Goal: Transaction & Acquisition: Purchase product/service

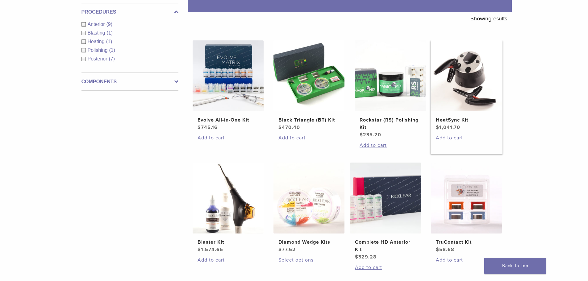
scroll to position [124, 0]
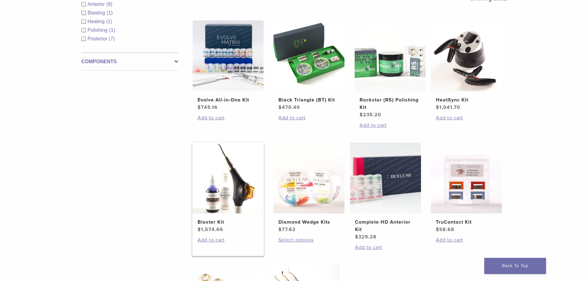
click at [242, 202] on img at bounding box center [228, 178] width 71 height 71
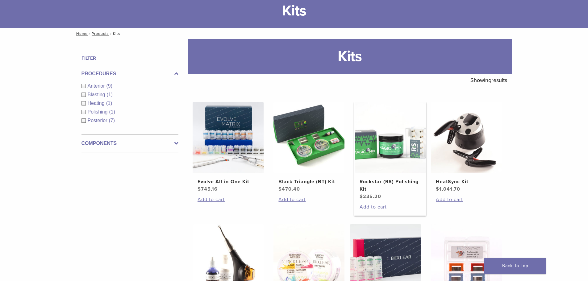
scroll to position [0, 0]
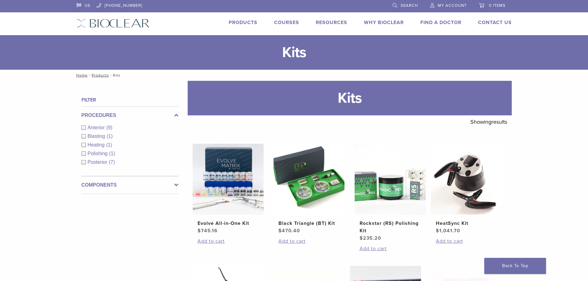
click at [243, 21] on link "Products" at bounding box center [243, 22] width 29 height 6
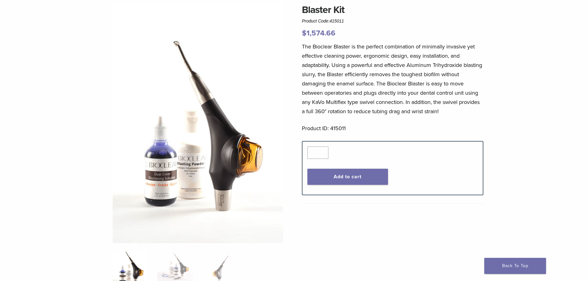
scroll to position [62, 0]
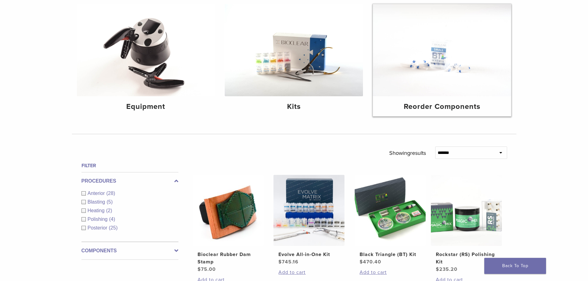
scroll to position [62, 0]
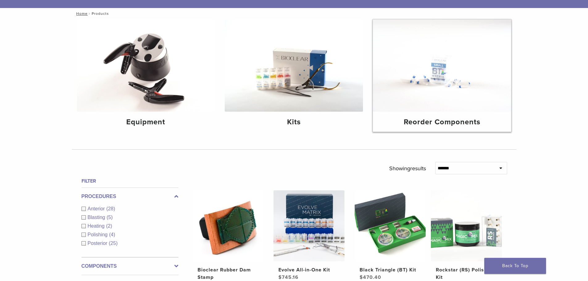
click at [462, 128] on h4 "Reorder Components" at bounding box center [442, 122] width 128 height 11
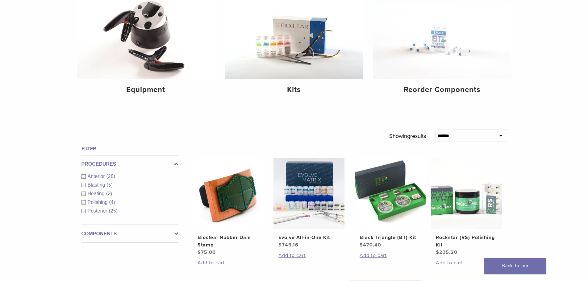
scroll to position [93, 0]
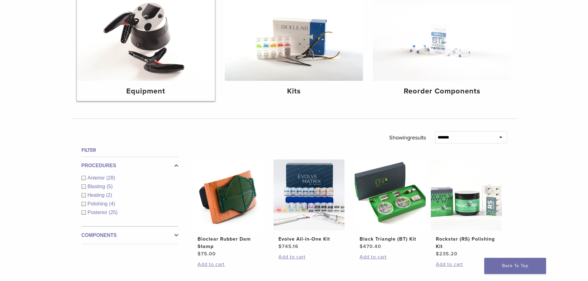
click at [149, 86] on h4 "Equipment" at bounding box center [146, 91] width 128 height 11
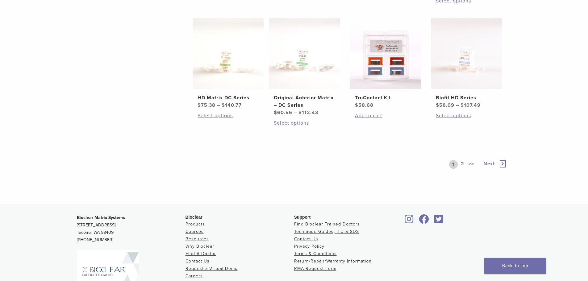
scroll to position [371, 0]
click at [491, 165] on span "Next" at bounding box center [489, 164] width 11 height 6
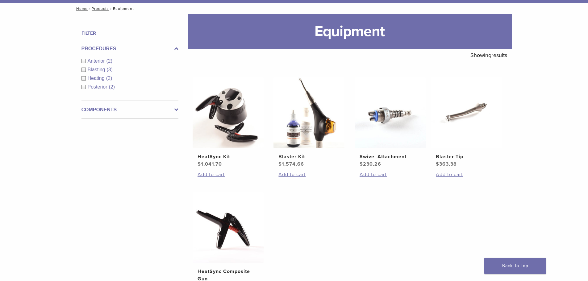
scroll to position [62, 0]
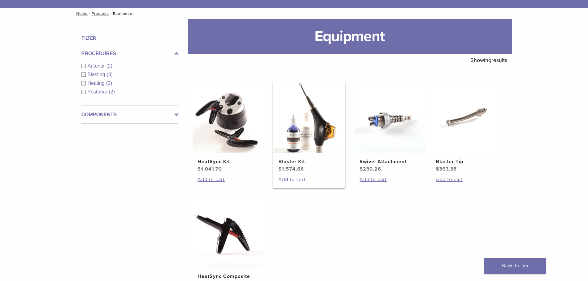
click at [294, 178] on link "Add to cart" at bounding box center [309, 179] width 61 height 7
click at [298, 157] on link "Blaster Kit $ 1,574.66" at bounding box center [309, 127] width 72 height 91
